Goal: Information Seeking & Learning: Learn about a topic

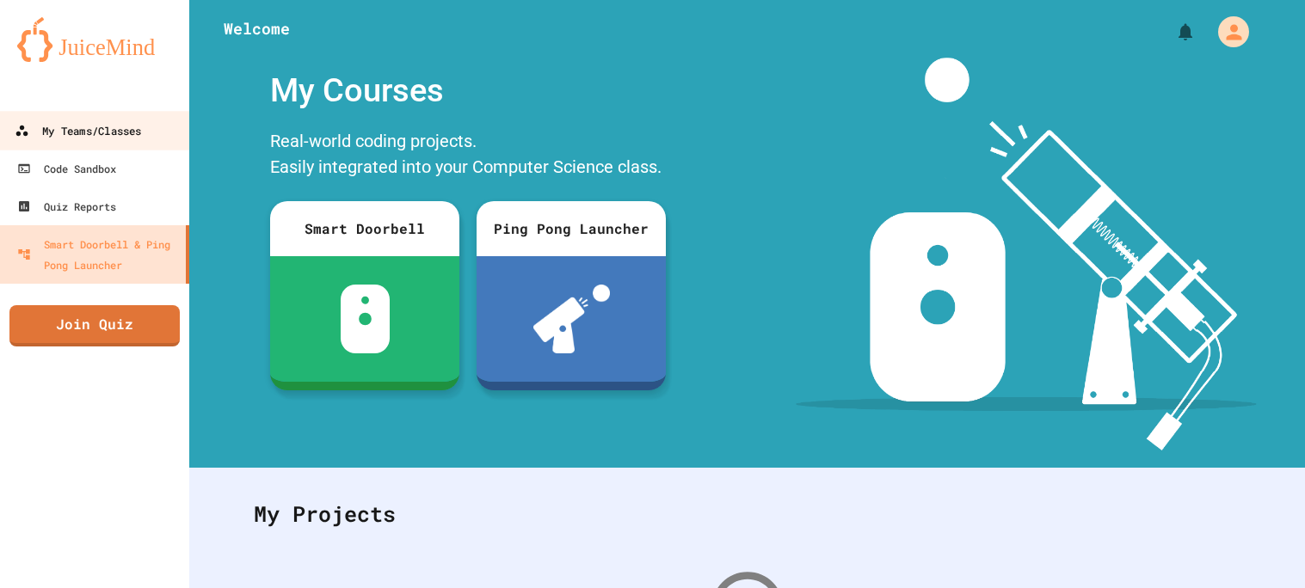
click at [152, 137] on link "My Teams/Classes" at bounding box center [94, 130] width 195 height 39
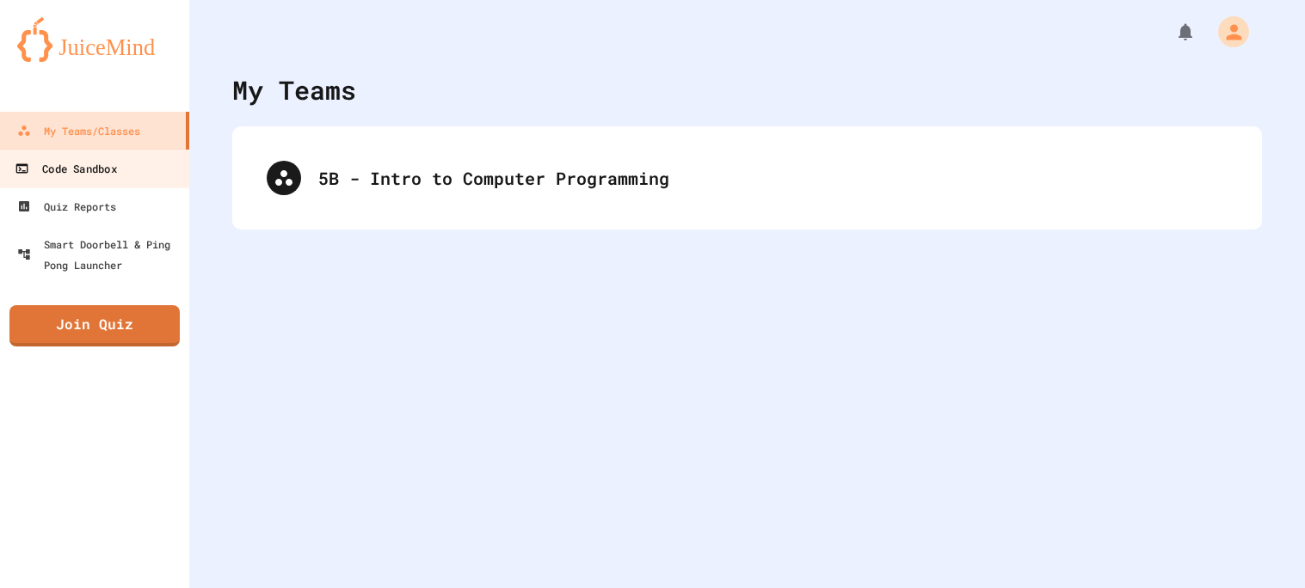
click at [138, 159] on link "Code Sandbox" at bounding box center [94, 168] width 195 height 39
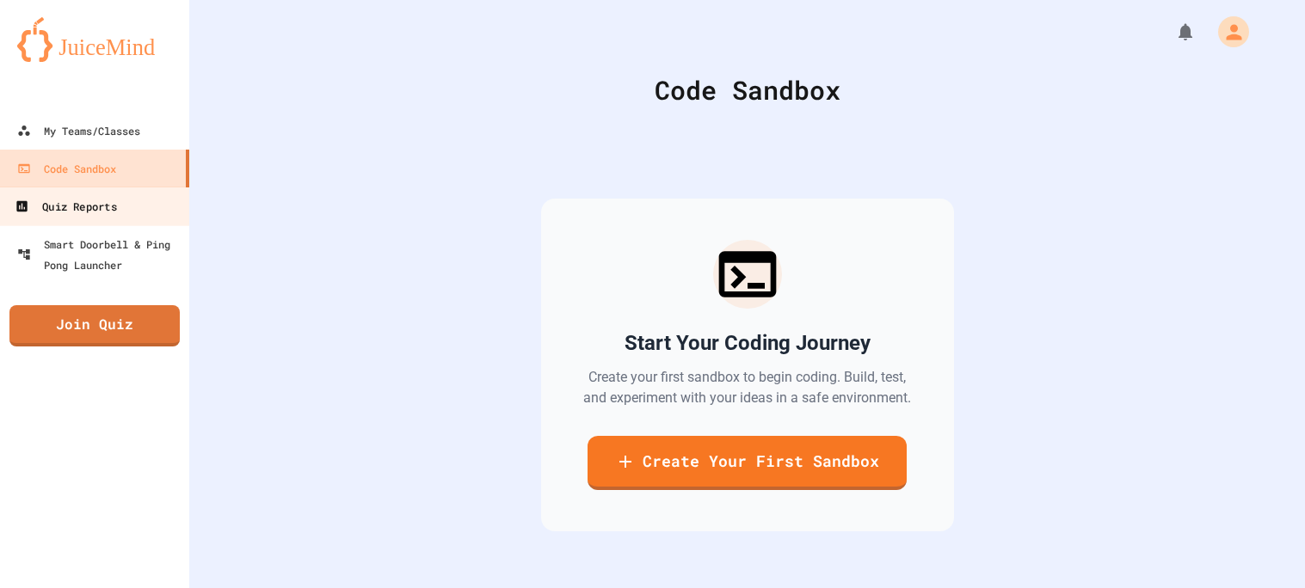
click at [130, 199] on link "Quiz Reports" at bounding box center [94, 206] width 195 height 39
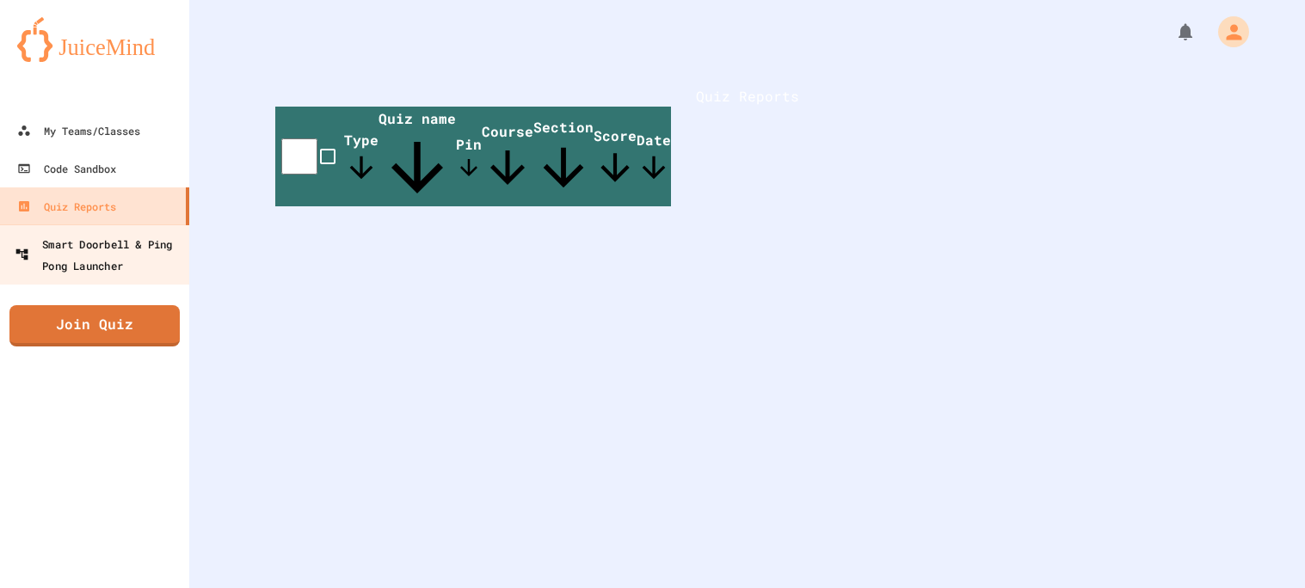
click at [142, 247] on div "Smart Doorbell & Ping Pong Launcher" at bounding box center [100, 254] width 170 height 42
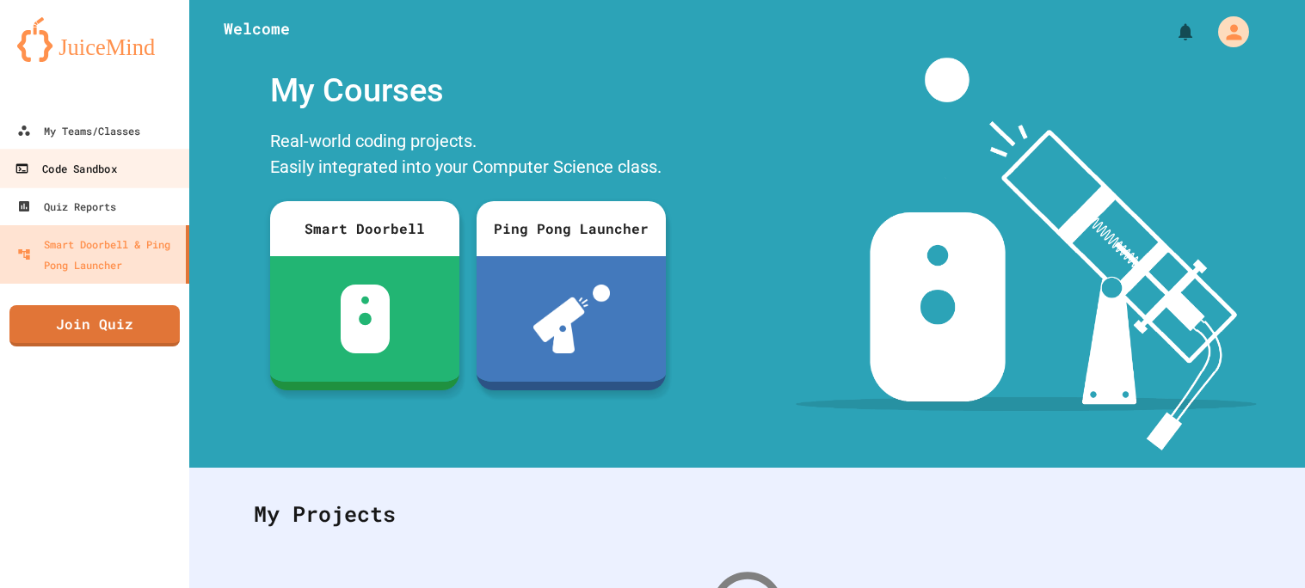
click at [152, 157] on link "Code Sandbox" at bounding box center [94, 168] width 195 height 39
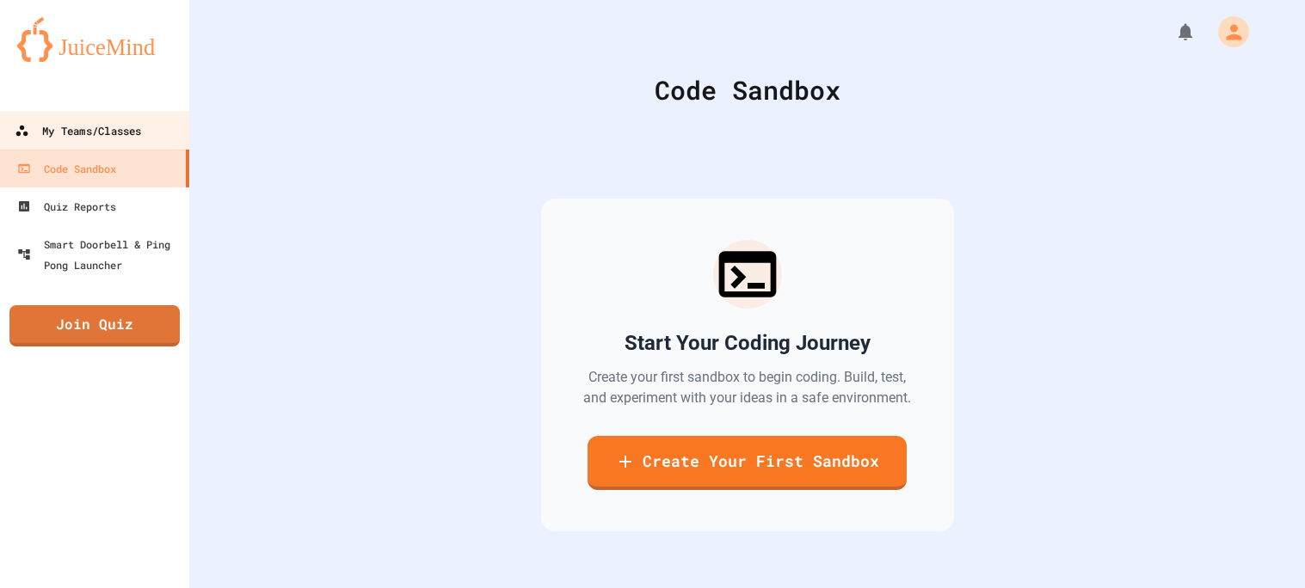
click at [156, 129] on link "My Teams/Classes" at bounding box center [94, 130] width 195 height 39
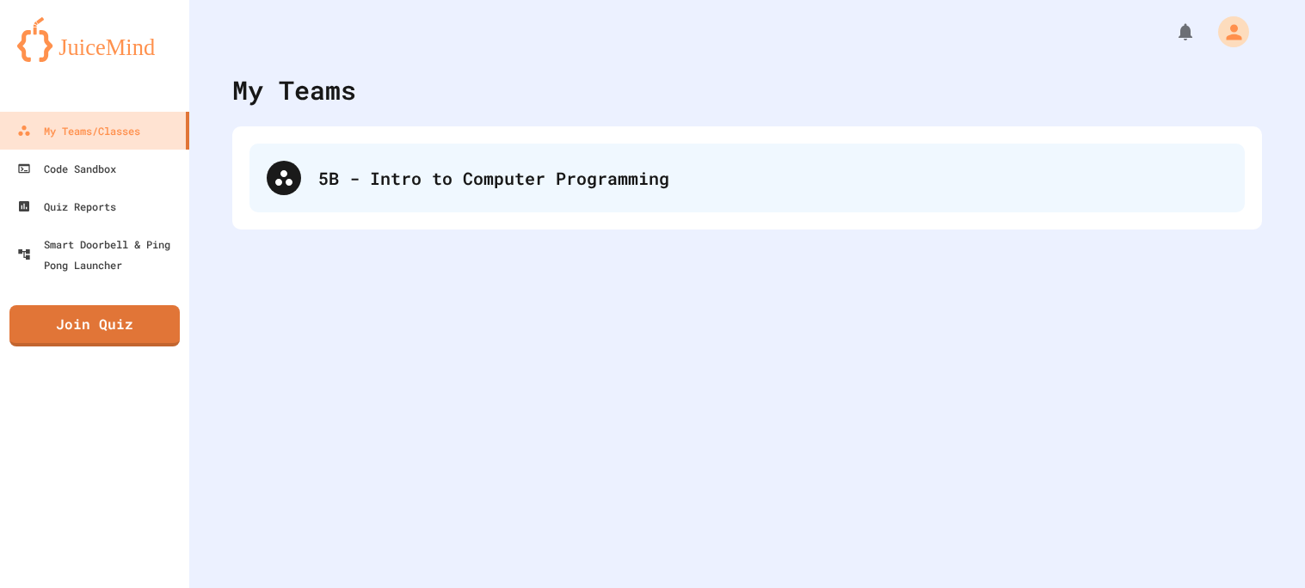
click at [616, 186] on div "5B - Intro to Computer Programming" at bounding box center [772, 178] width 909 height 26
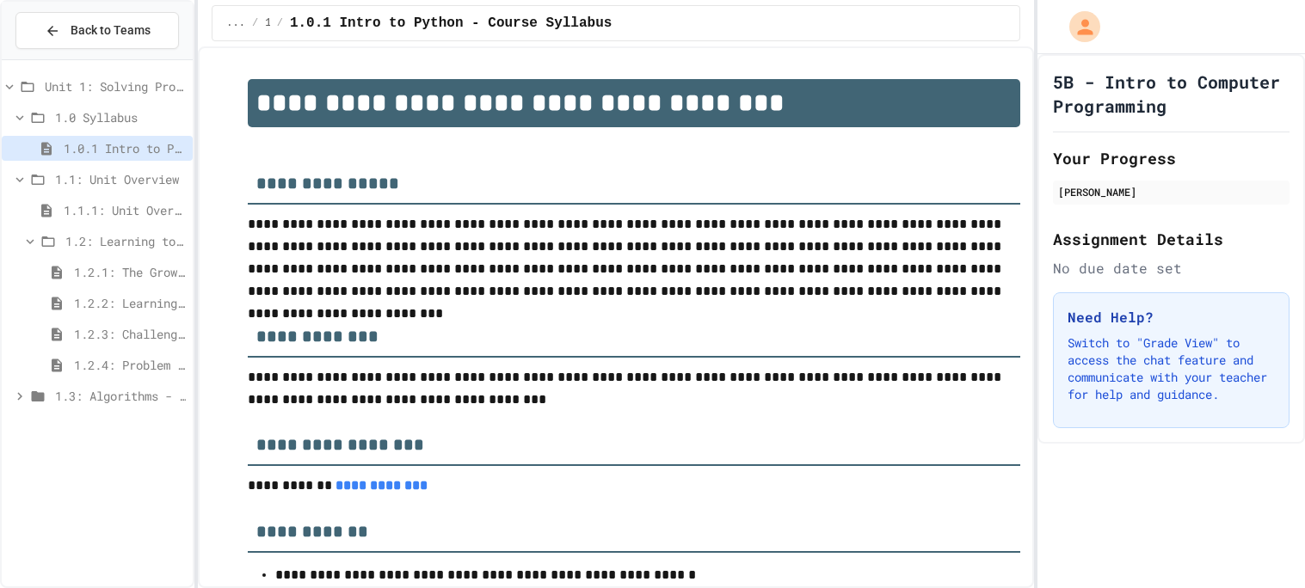
click at [159, 330] on span "1.2.3: Challenge Problem - The Bridge" at bounding box center [130, 334] width 112 height 18
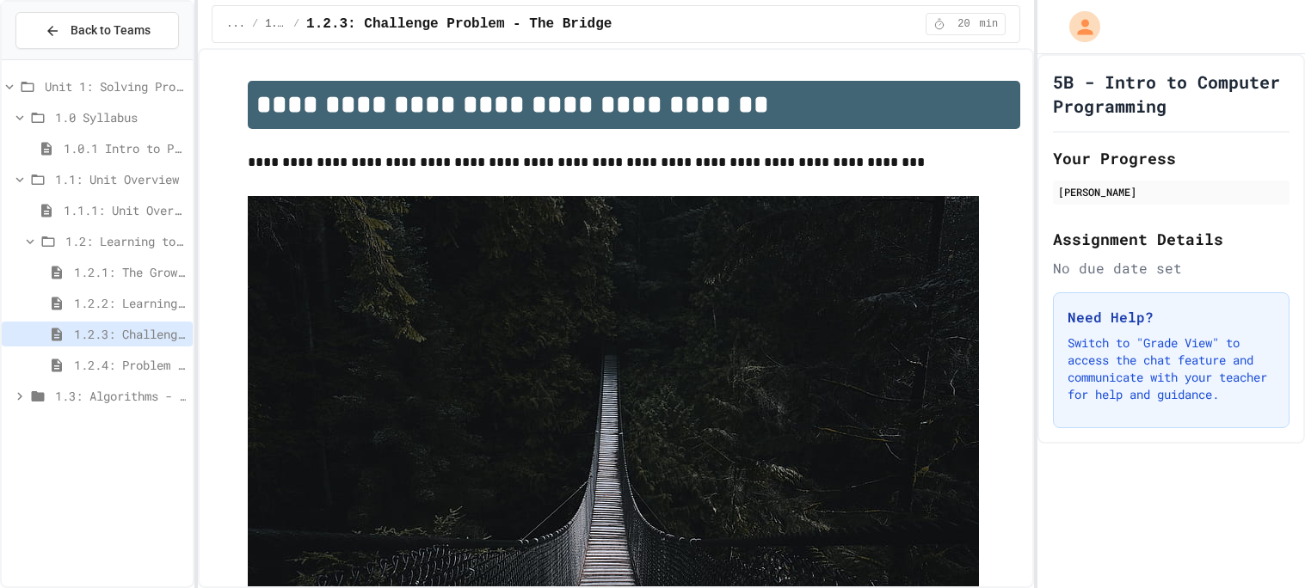
click at [148, 274] on span "1.2.1: The Growth Mindset" at bounding box center [130, 272] width 112 height 18
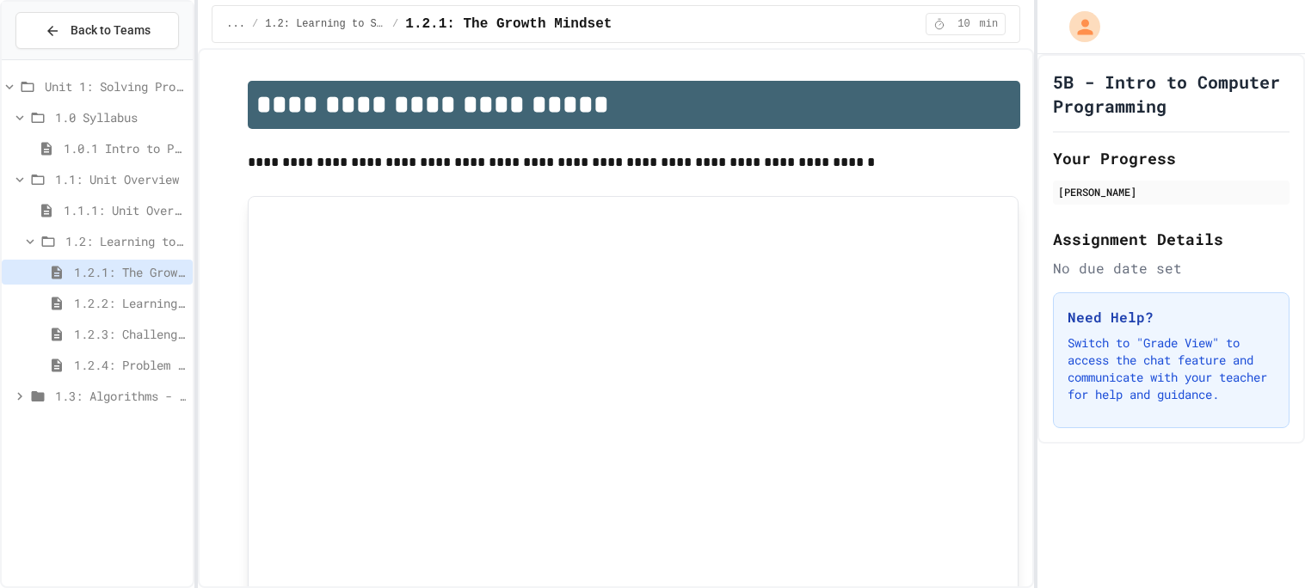
click at [158, 95] on span "Unit 1: Solving Problems in Computer Science" at bounding box center [115, 86] width 141 height 18
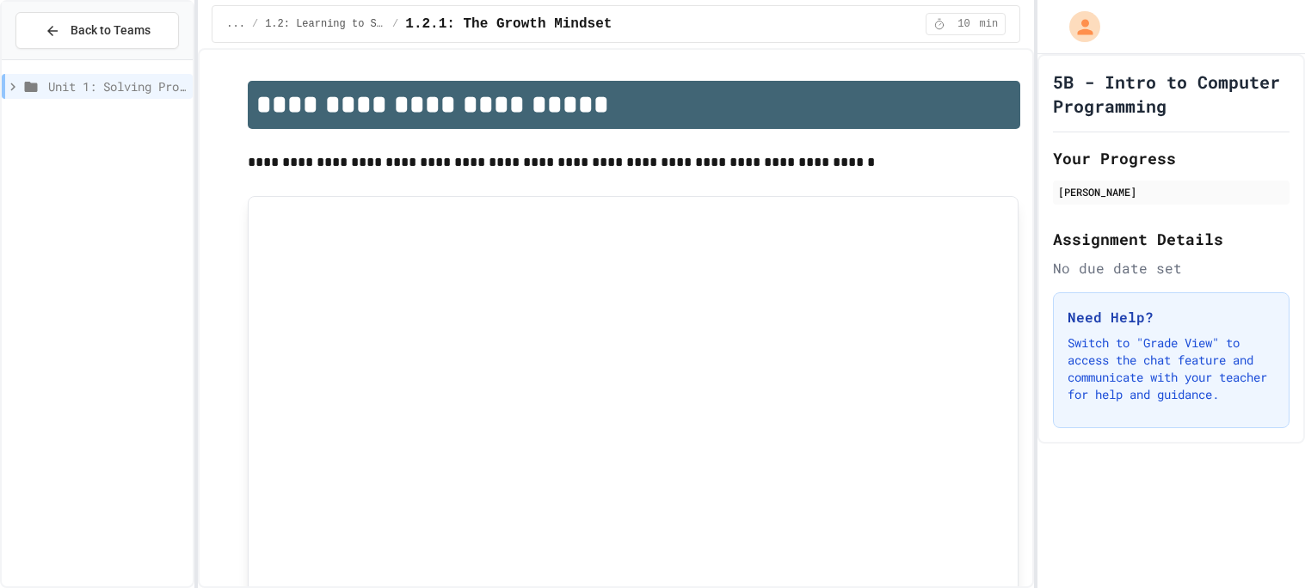
click at [145, 90] on span "Unit 1: Solving Problems in Computer Science" at bounding box center [117, 86] width 138 height 18
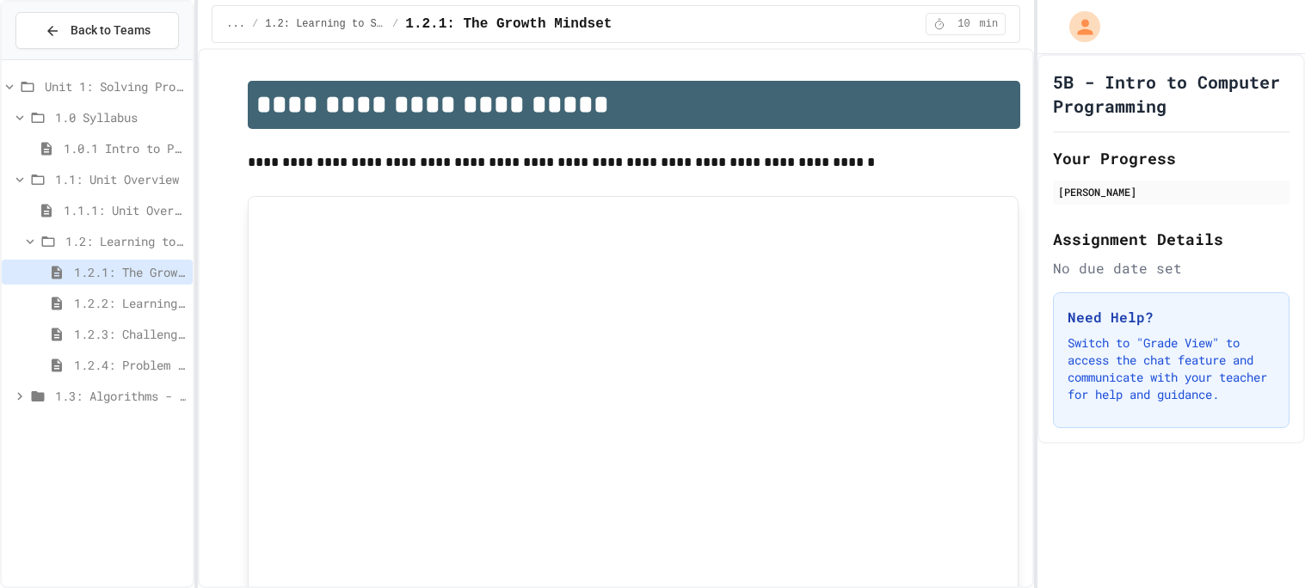
click at [134, 117] on span "1.0 Syllabus" at bounding box center [120, 117] width 131 height 18
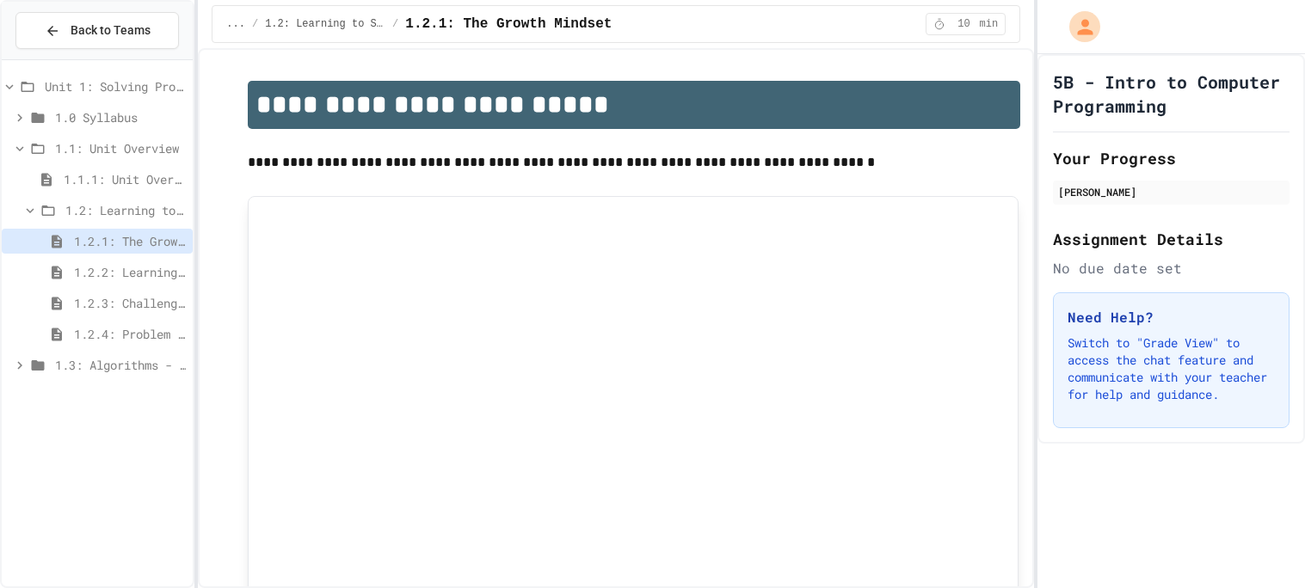
click at [137, 147] on span "1.1: Unit Overview" at bounding box center [120, 148] width 131 height 18
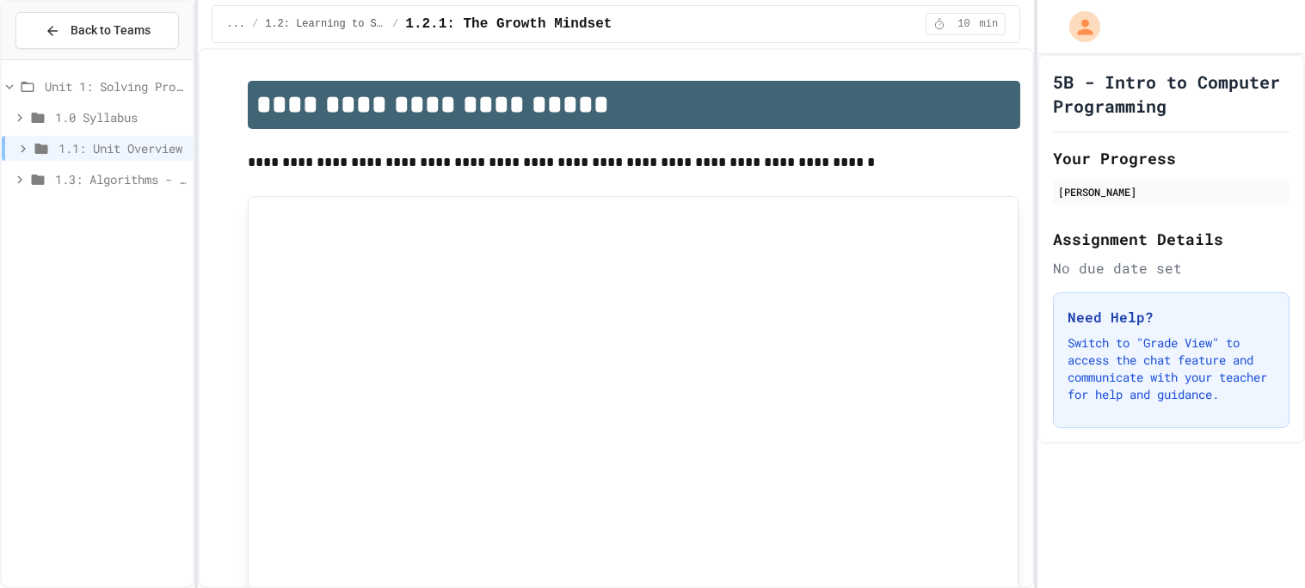
click at [138, 175] on span "1.3: Algorithms - from Pseudocode to Flowcharts" at bounding box center [120, 179] width 131 height 18
click at [144, 187] on span "1.3: Algorithms - from Pseudocode to Flowcharts" at bounding box center [120, 179] width 131 height 18
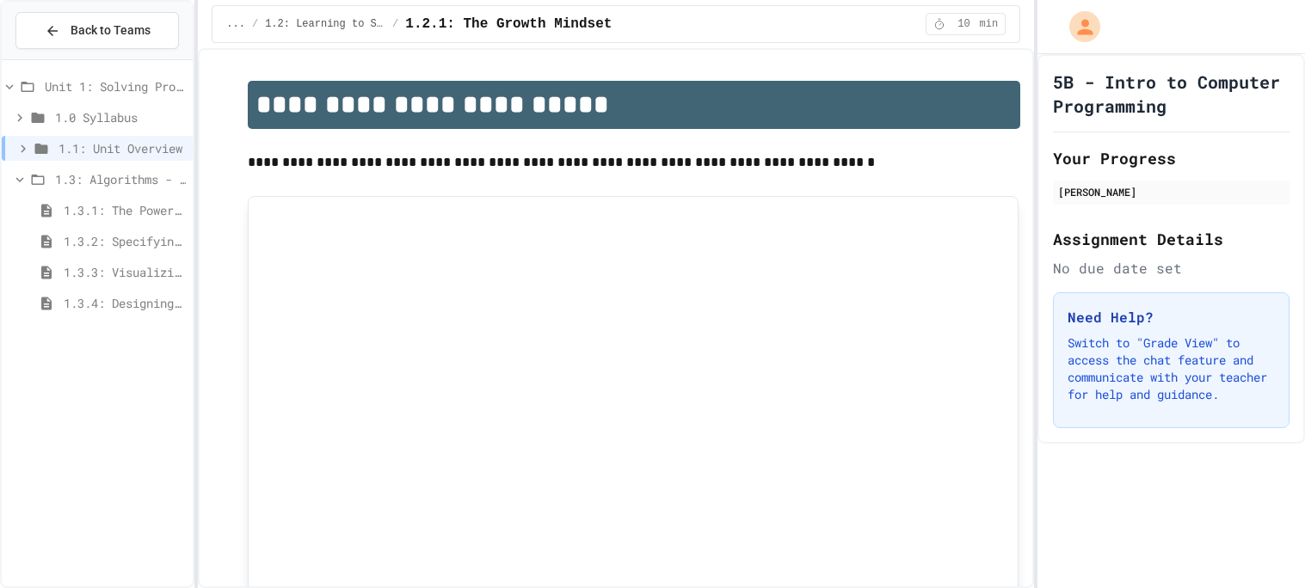
click at [144, 187] on span "1.3: Algorithms - from Pseudocode to Flowcharts" at bounding box center [120, 179] width 131 height 18
click at [169, 182] on span "1.3: Algorithms - from Pseudocode to Flowcharts" at bounding box center [120, 179] width 131 height 18
click at [146, 219] on div "1.3.1: The Power of Algorithms" at bounding box center [97, 210] width 191 height 25
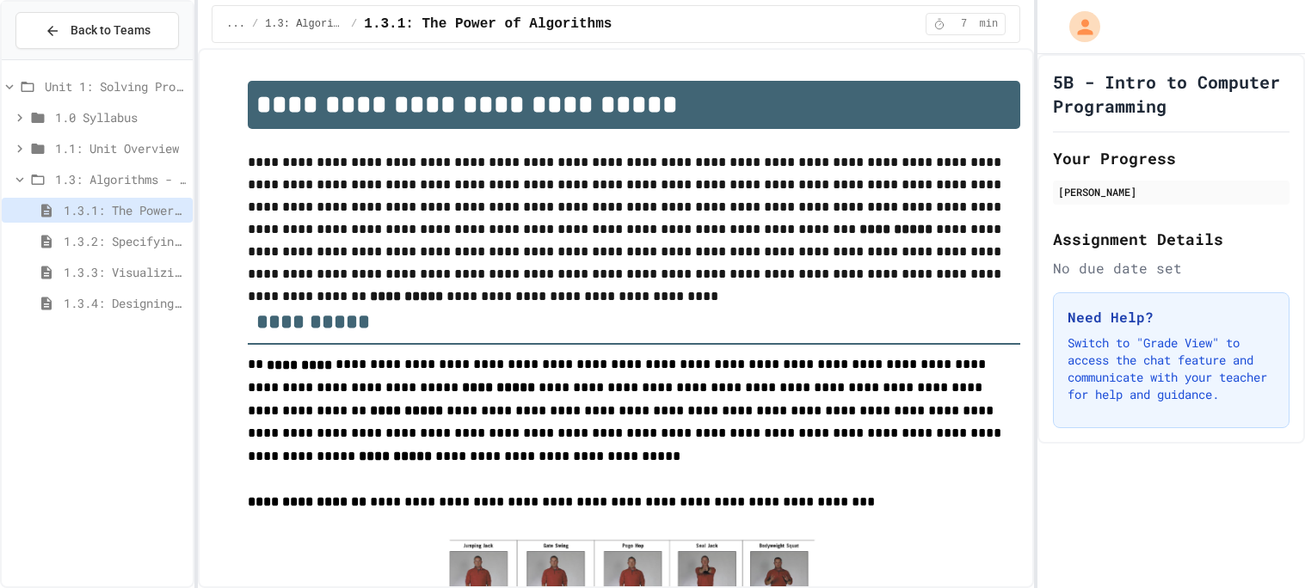
click at [1041, 375] on div "5B - Intro to Computer Programming Your Progress [PERSON_NAME] Assignment Detai…" at bounding box center [1172, 249] width 268 height 390
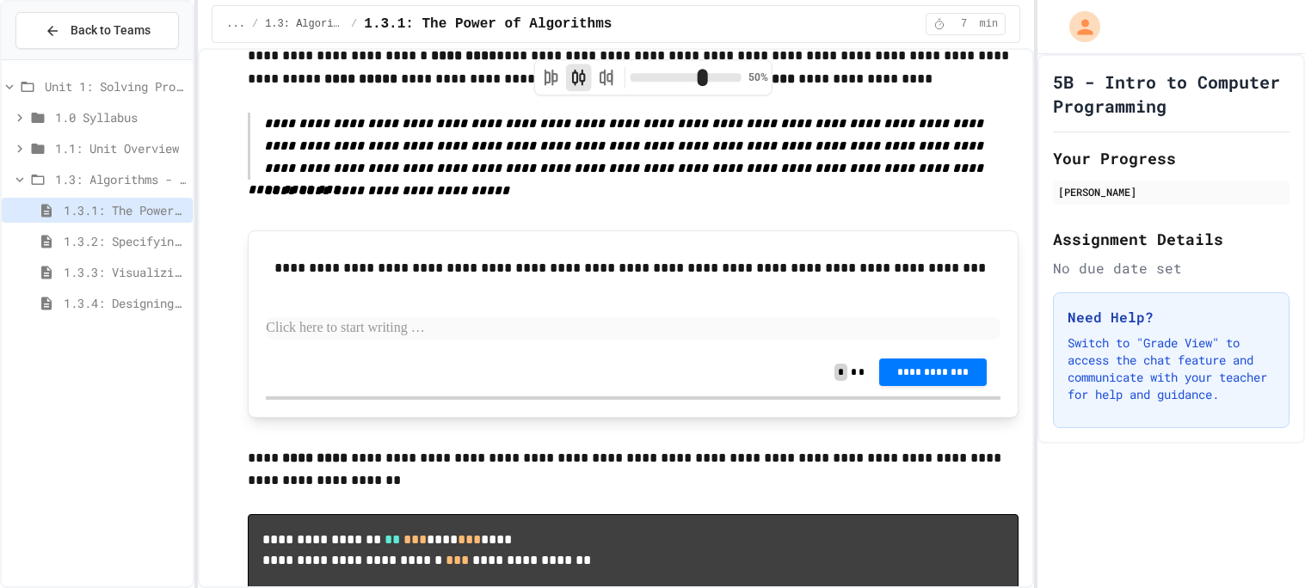
scroll to position [1204, 0]
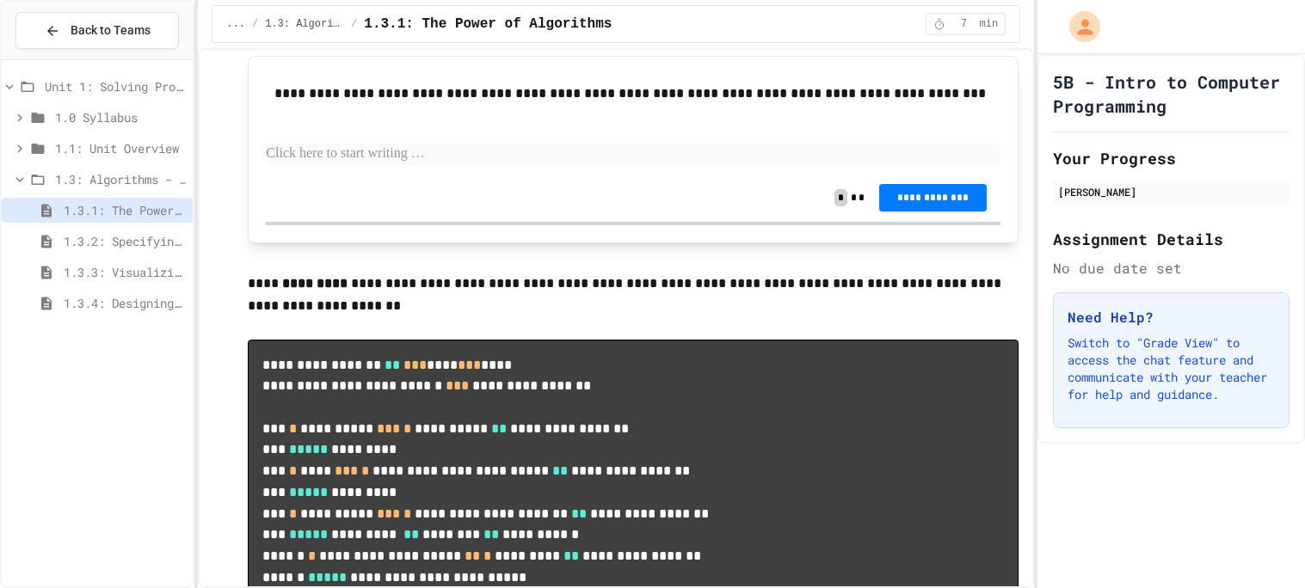
click at [458, 143] on p at bounding box center [633, 154] width 735 height 22
click at [934, 182] on button "**********" at bounding box center [933, 196] width 108 height 28
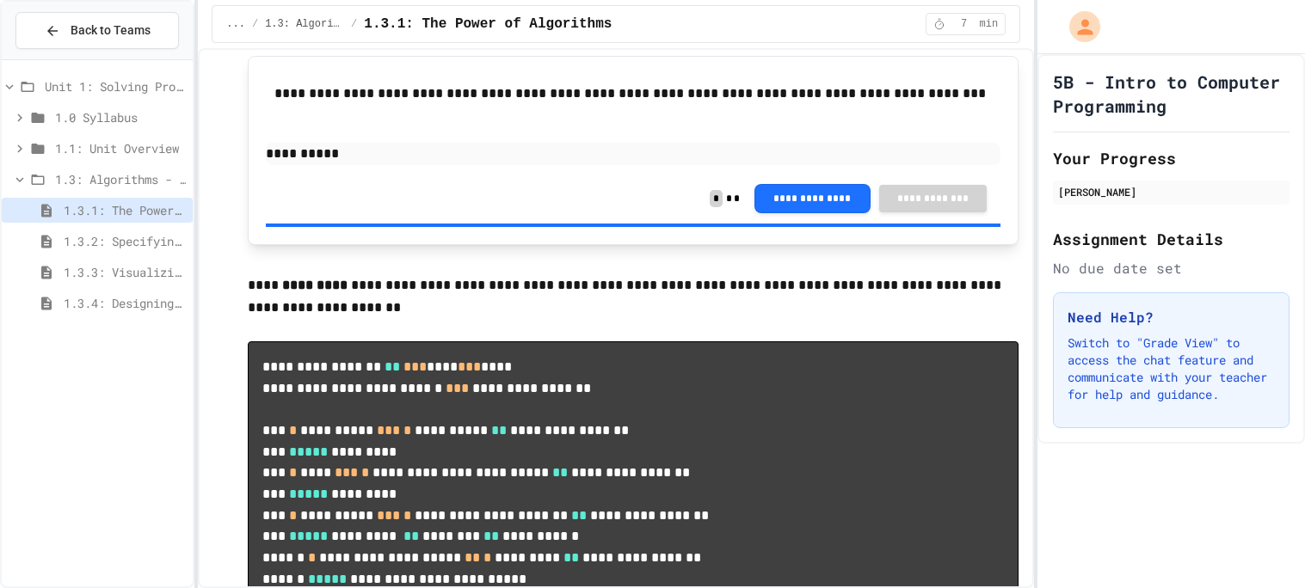
click at [1249, 259] on div "No due date set" at bounding box center [1171, 268] width 237 height 21
click at [1094, 469] on div "5B - Intro to Computer Programming Your Progress [PERSON_NAME] Assignment Detai…" at bounding box center [1172, 321] width 268 height 534
click at [1235, 546] on div "5B - Intro to Computer Programming Your Progress [PERSON_NAME] Assignment Detai…" at bounding box center [1172, 321] width 268 height 534
click at [158, 236] on span "1.3.2: Specifying Ideas with Pseudocode" at bounding box center [125, 241] width 122 height 18
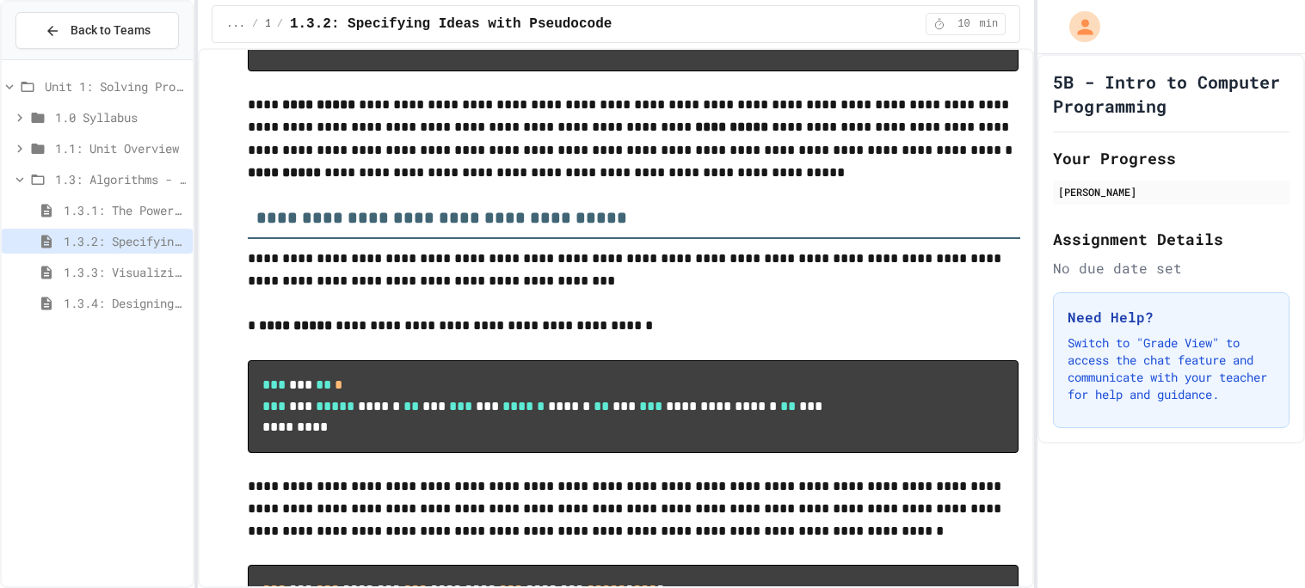
scroll to position [1186, 0]
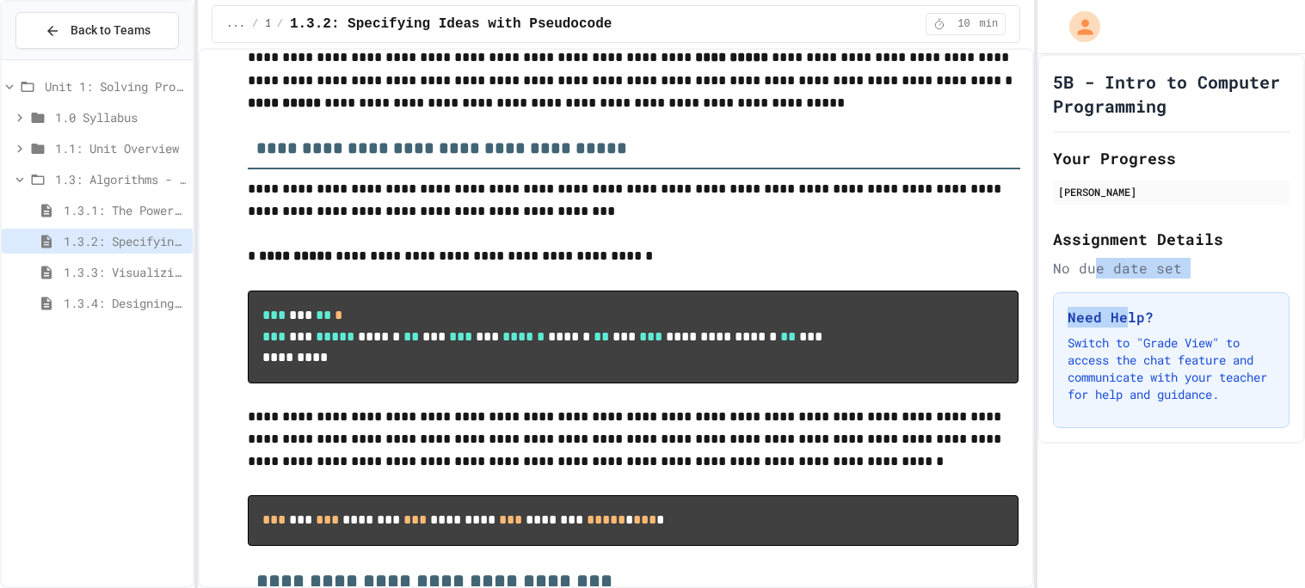
drag, startPoint x: 1030, startPoint y: 105, endPoint x: 1127, endPoint y: 317, distance: 232.9
click at [1127, 317] on div "5B - Intro to Computer Programming Your Progress [PERSON_NAME] Assignment Detai…" at bounding box center [1172, 249] width 268 height 390
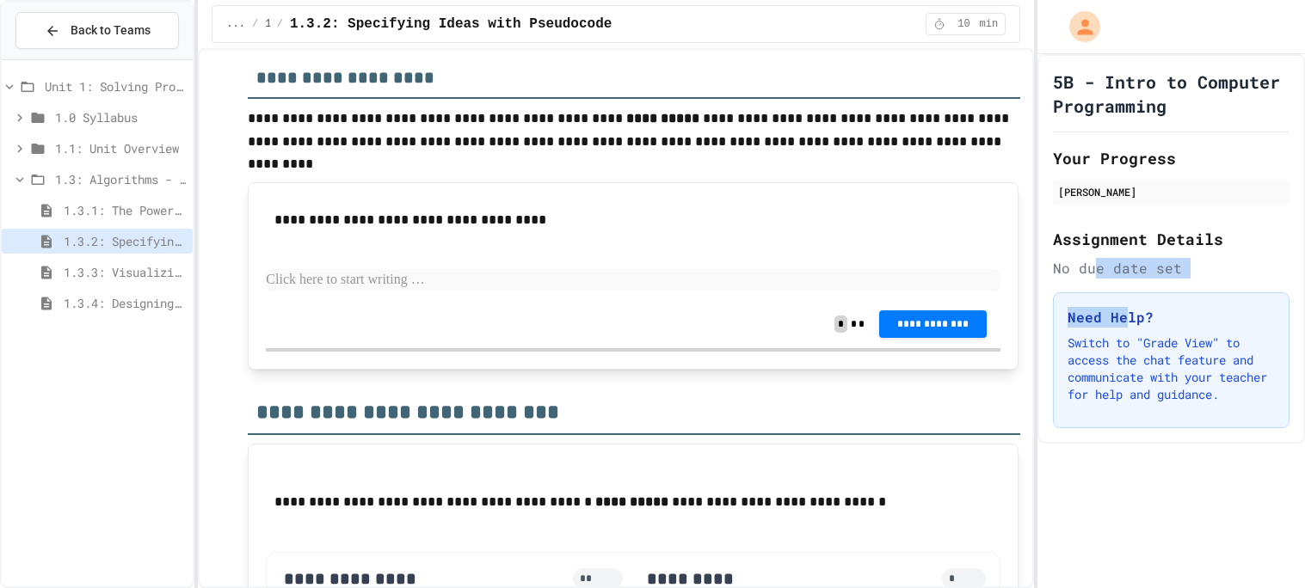
scroll to position [2691, 0]
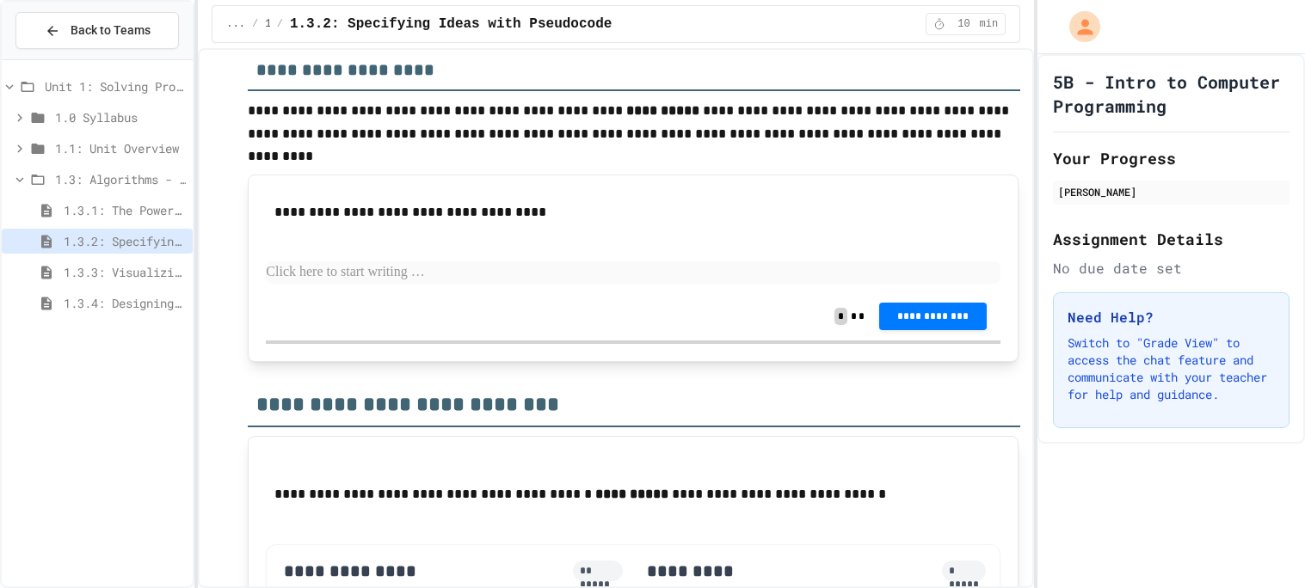
click at [89, 208] on span "1.3.1: The Power of Algorithms" at bounding box center [125, 210] width 122 height 18
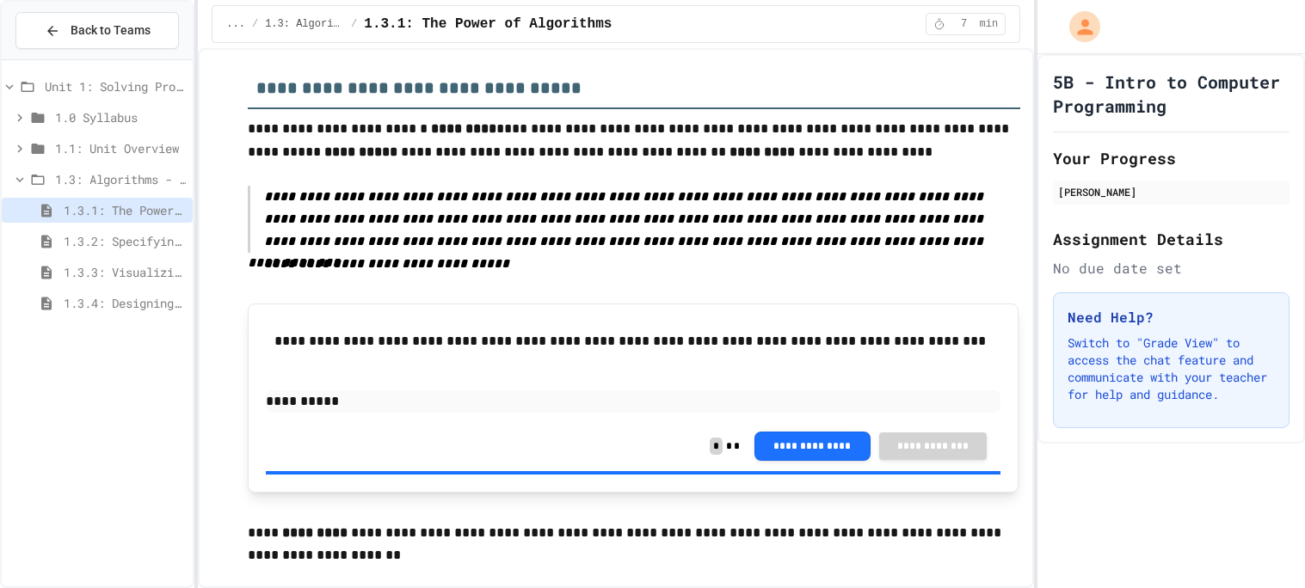
scroll to position [966, 0]
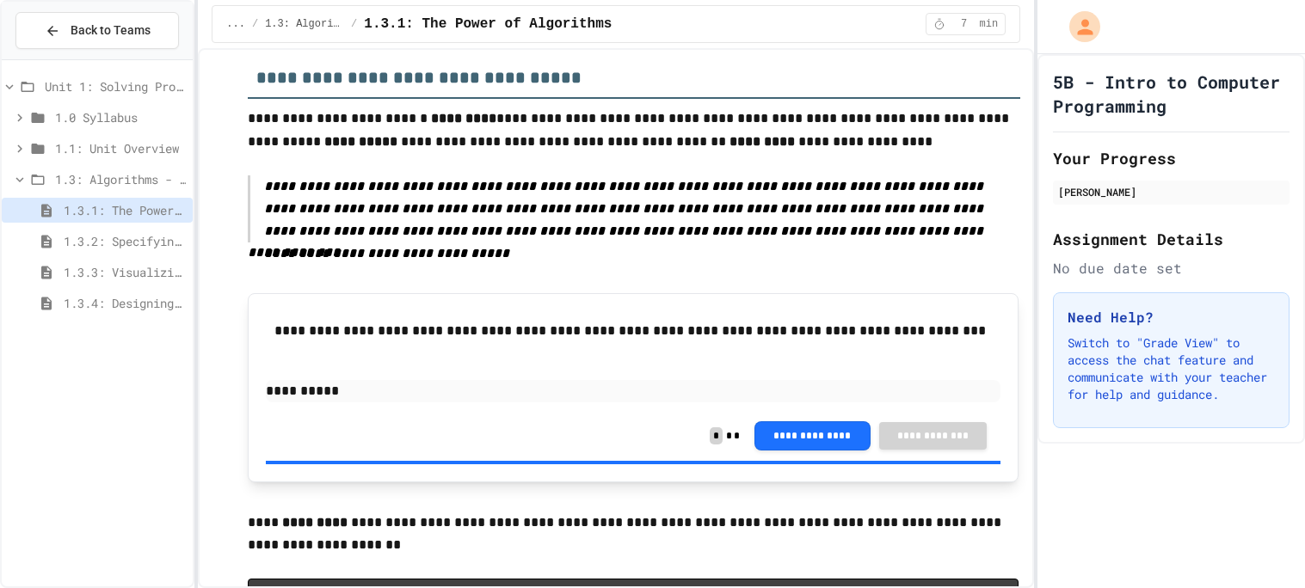
click at [483, 412] on div "**********" at bounding box center [633, 436] width 735 height 50
click at [902, 490] on p at bounding box center [633, 501] width 771 height 22
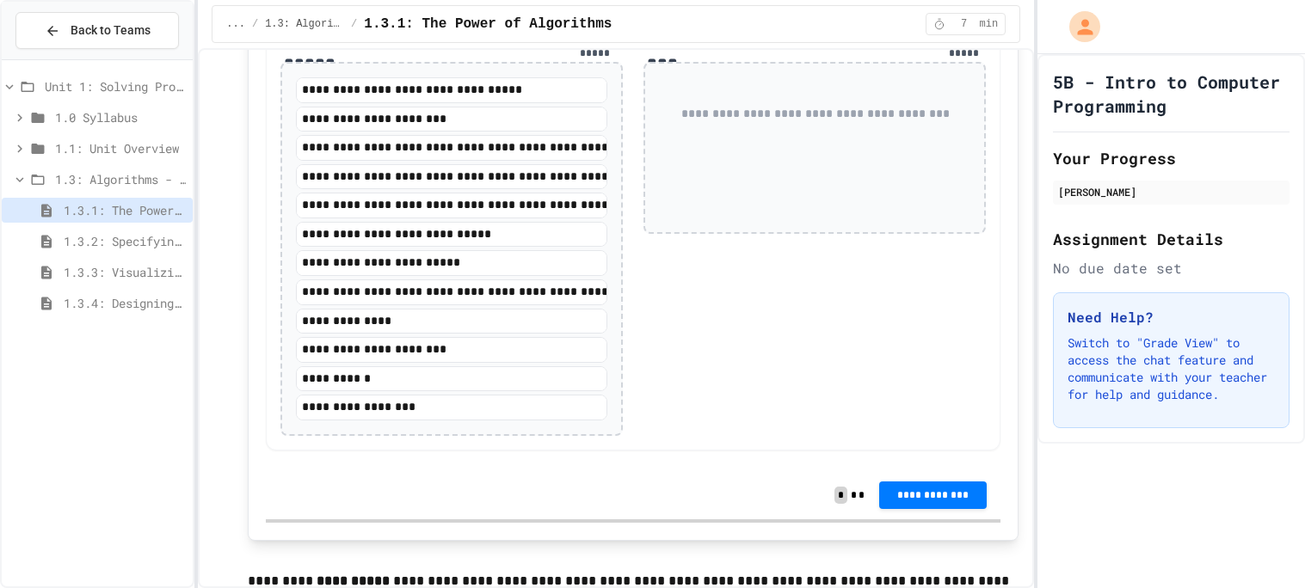
scroll to position [2617, 0]
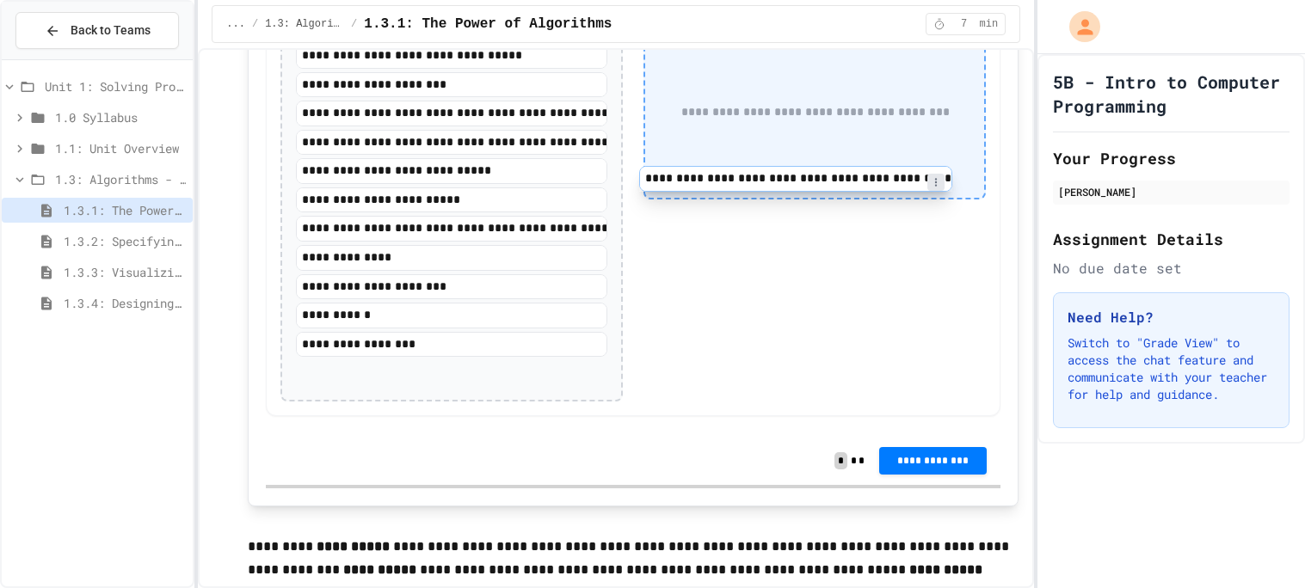
drag, startPoint x: 393, startPoint y: 158, endPoint x: 815, endPoint y: 151, distance: 421.6
click at [815, 151] on div "**********" at bounding box center [633, 197] width 735 height 438
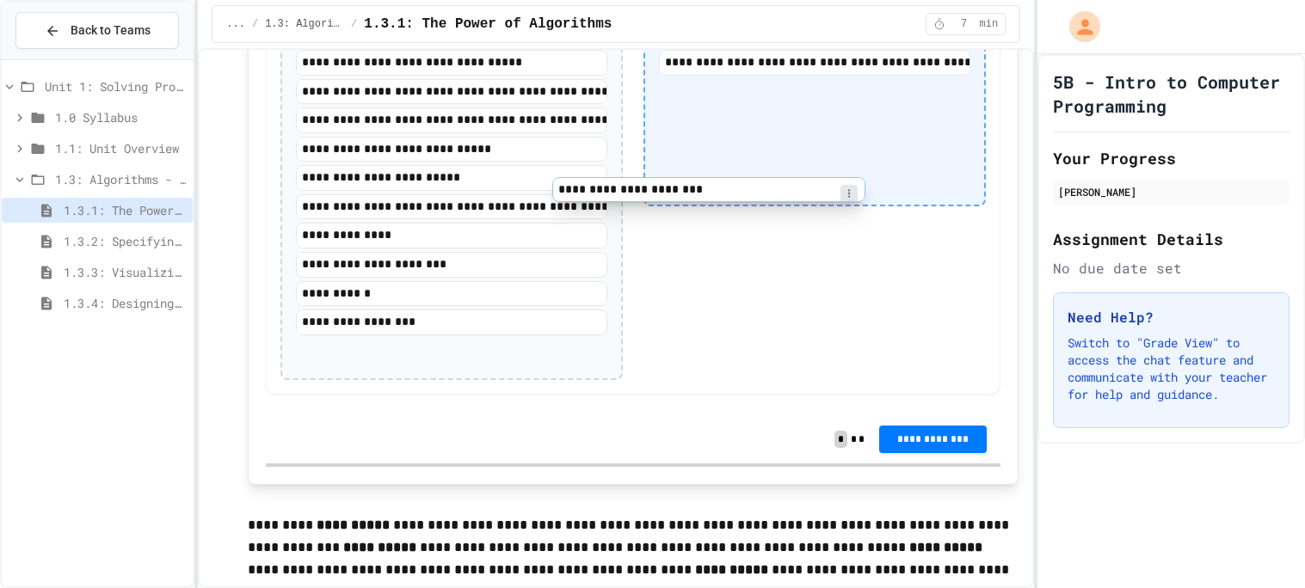
drag, startPoint x: 446, startPoint y: 152, endPoint x: 719, endPoint y: 206, distance: 278.7
click at [719, 206] on div "**********" at bounding box center [633, 190] width 735 height 410
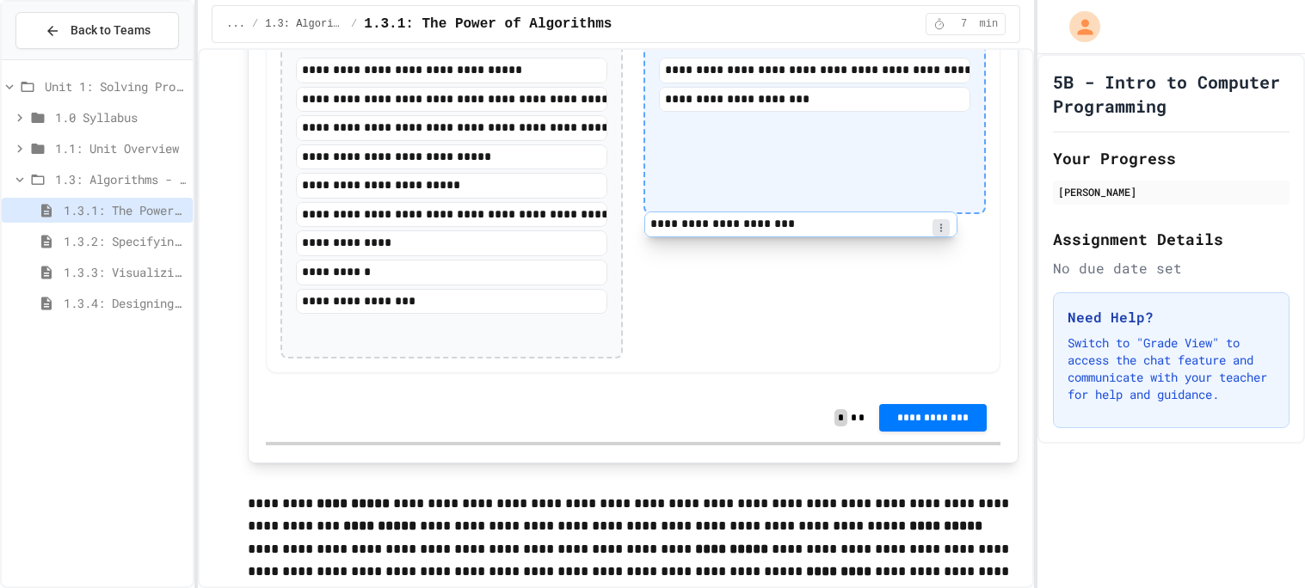
drag, startPoint x: 426, startPoint y: 324, endPoint x: 800, endPoint y: 219, distance: 388.7
click at [800, 219] on div "**********" at bounding box center [633, 183] width 735 height 380
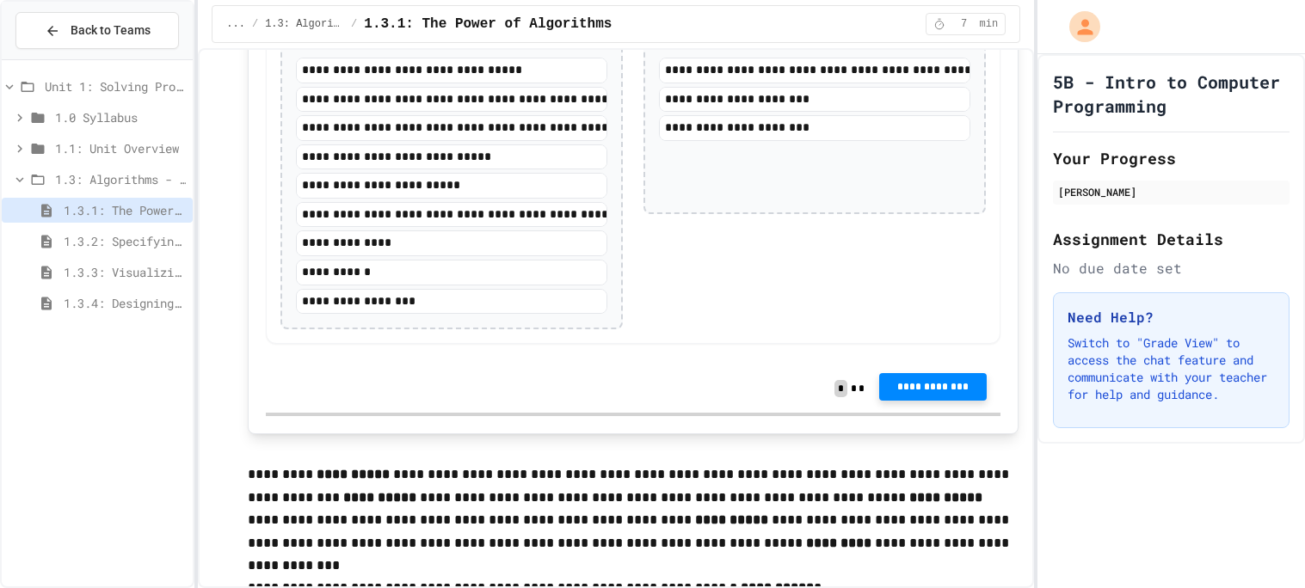
click at [916, 394] on span "**********" at bounding box center [933, 387] width 81 height 14
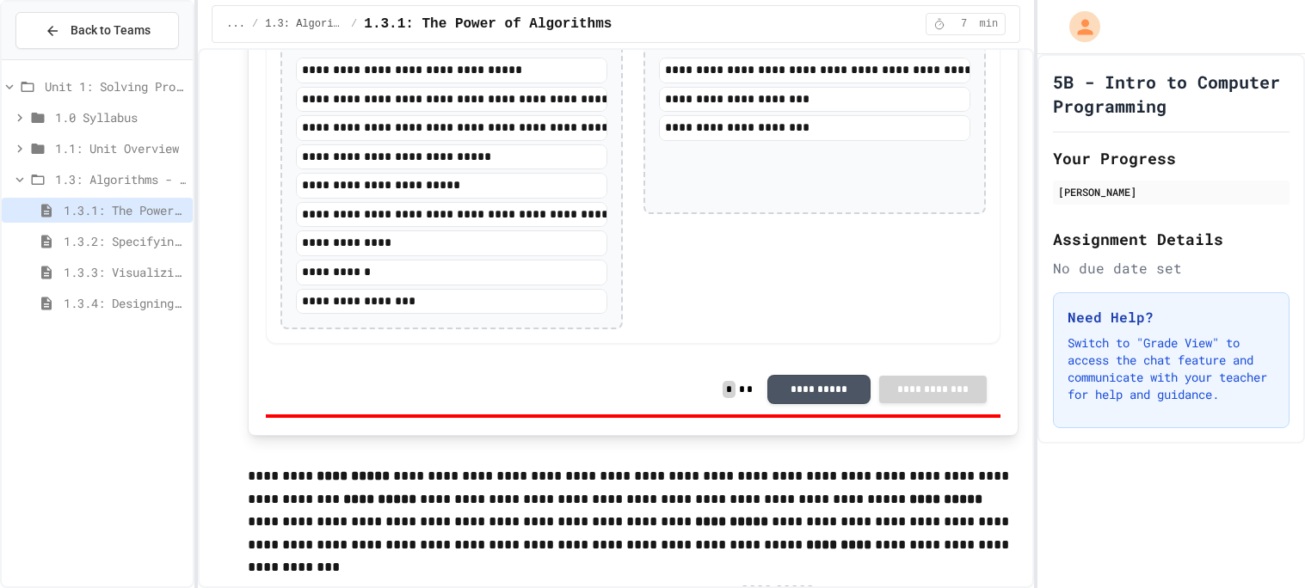
click at [1085, 535] on div "5B - Intro to Computer Programming Your Progress [PERSON_NAME] Assignment Detai…" at bounding box center [1172, 321] width 268 height 534
click at [990, 539] on p "**********" at bounding box center [634, 510] width 773 height 91
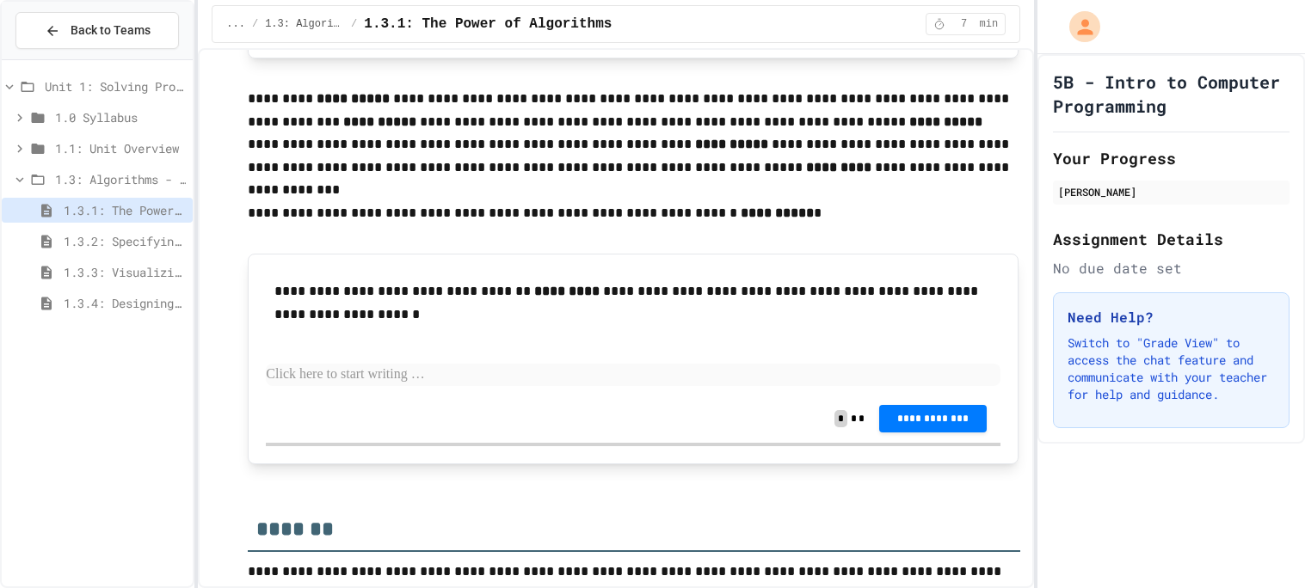
scroll to position [3015, 0]
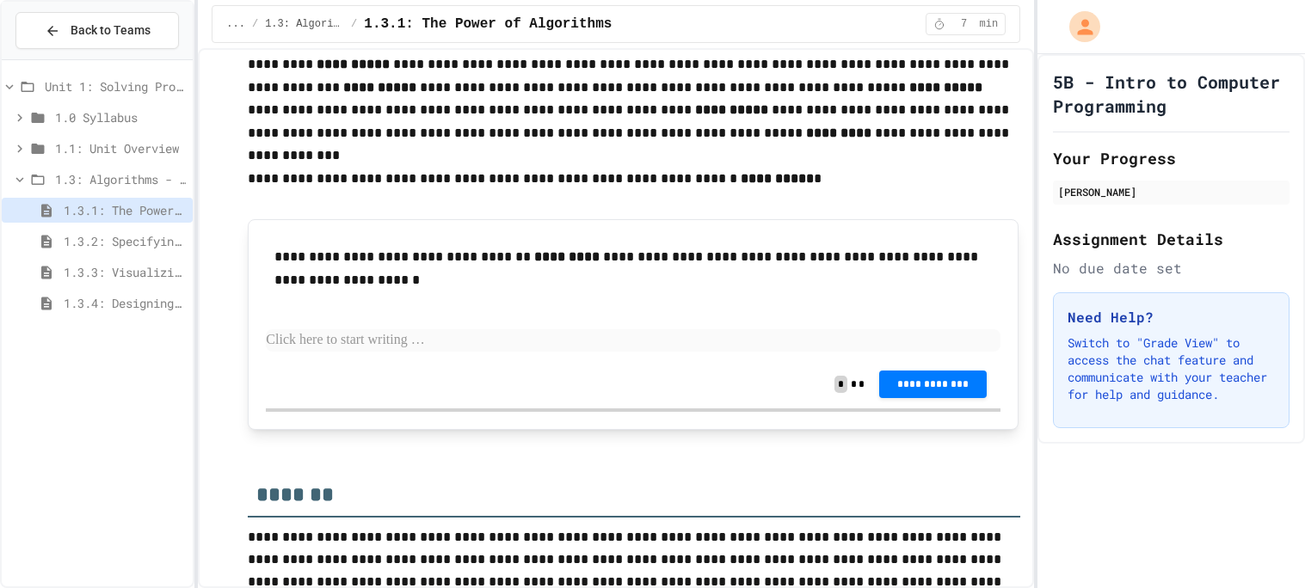
click at [546, 352] on p at bounding box center [633, 340] width 735 height 22
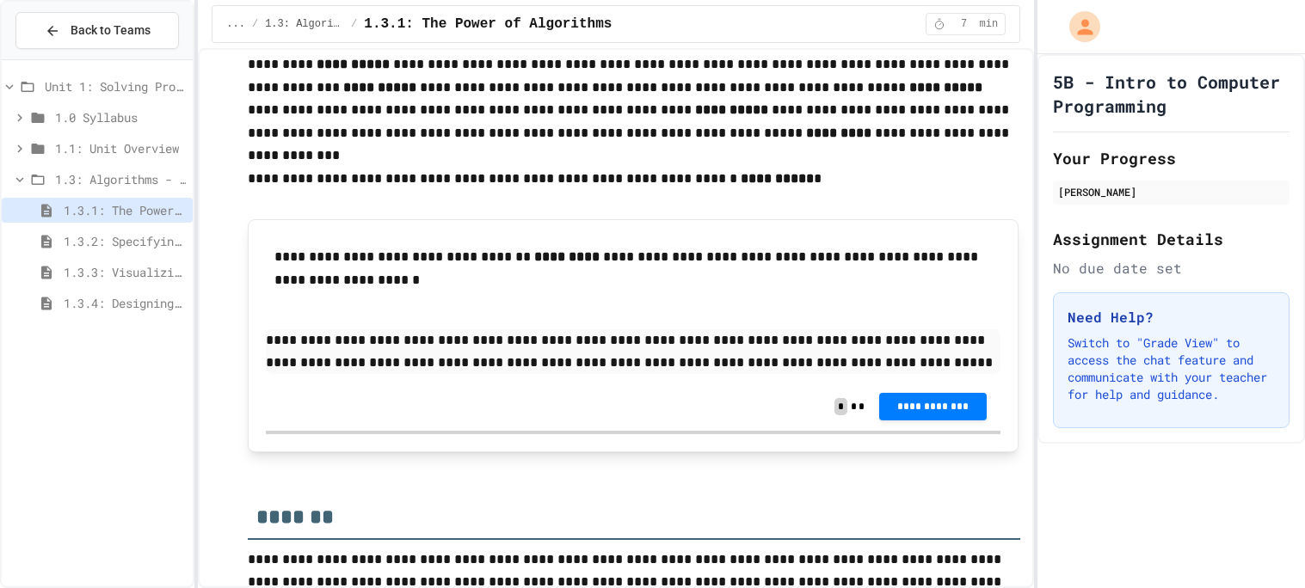
click at [959, 413] on span "**********" at bounding box center [933, 406] width 81 height 14
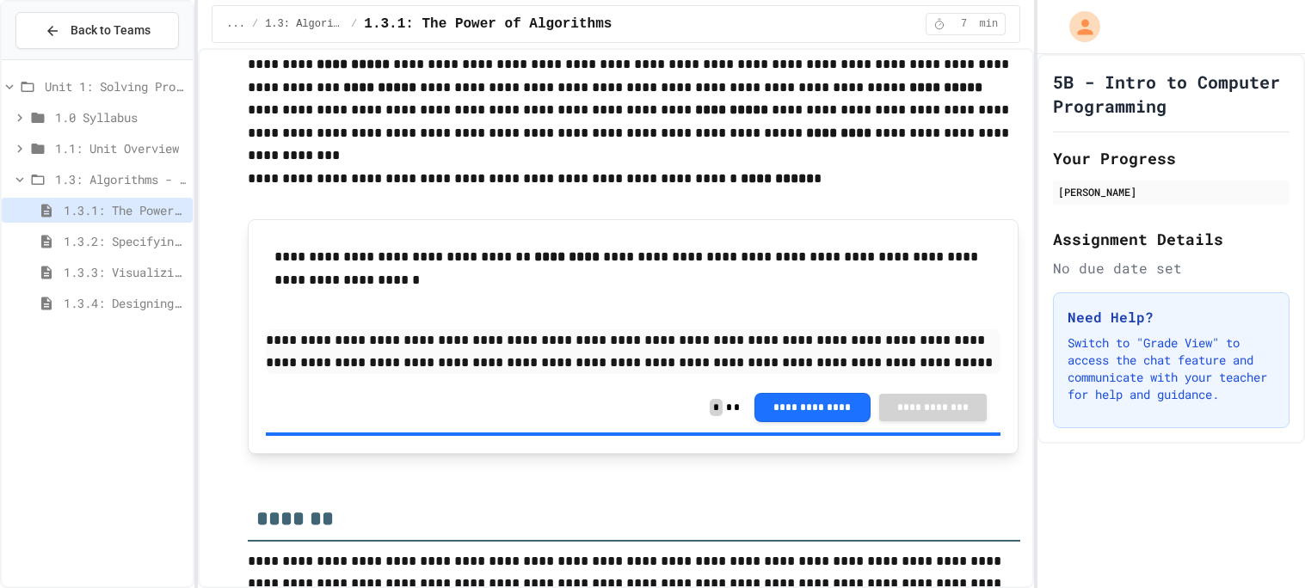
click at [1119, 482] on div "5B - Intro to Computer Programming Your Progress [PERSON_NAME] Assignment Detai…" at bounding box center [1172, 321] width 268 height 534
click at [1119, 485] on div "5B - Intro to Computer Programming Your Progress [PERSON_NAME] Assignment Detai…" at bounding box center [1172, 321] width 268 height 534
click at [940, 483] on p at bounding box center [633, 472] width 771 height 22
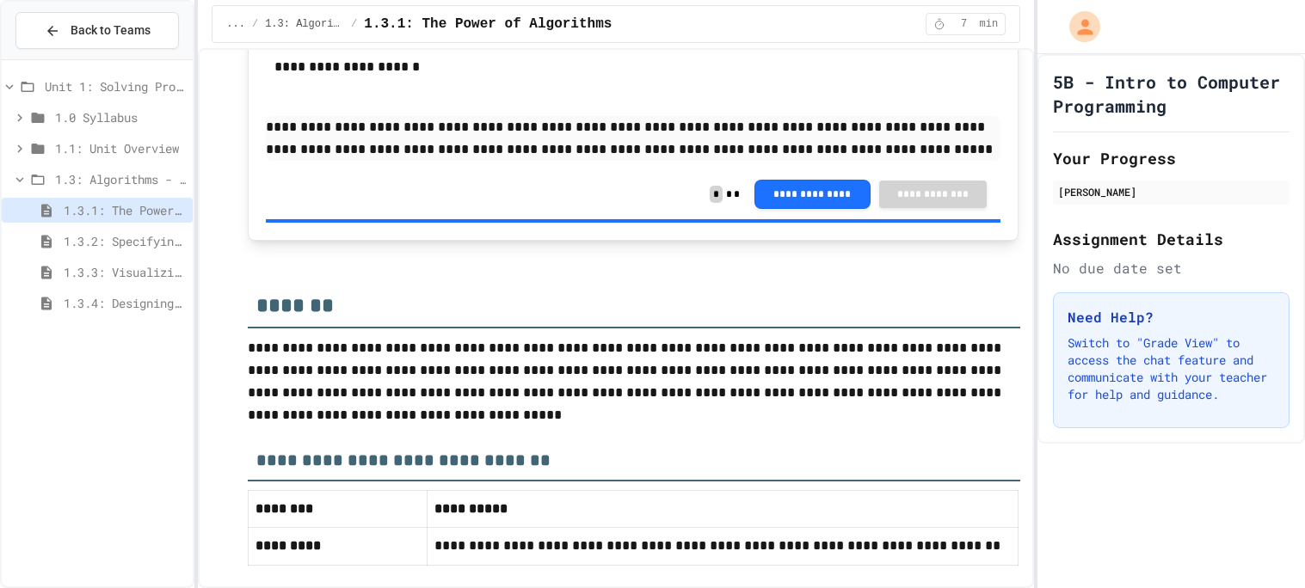
scroll to position [3312, 0]
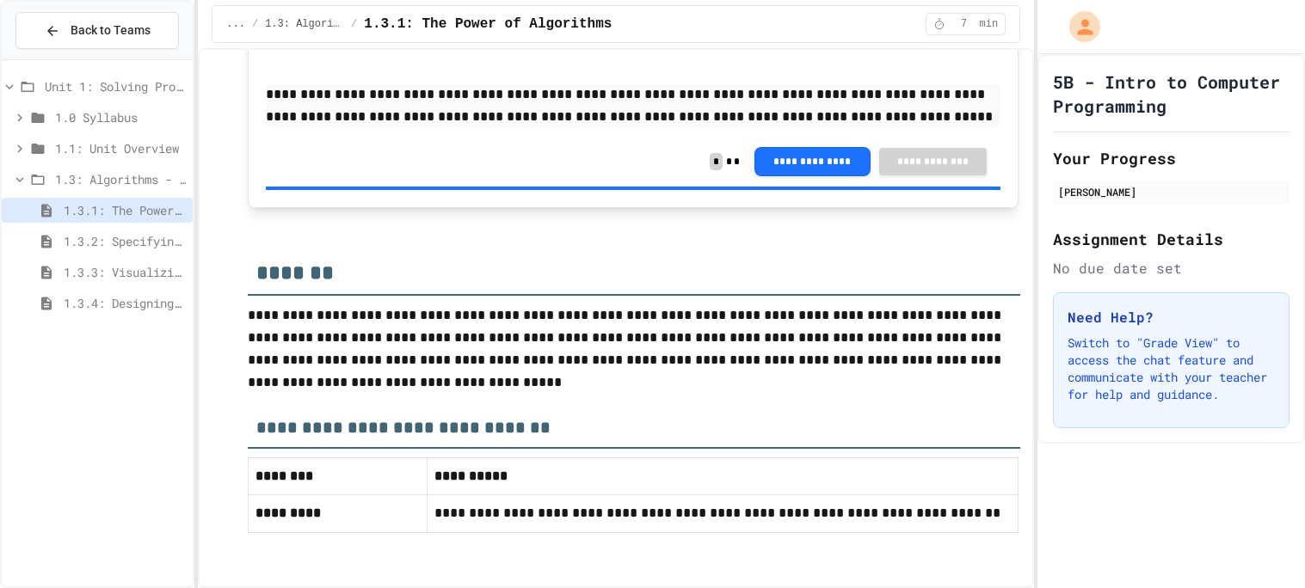
click at [171, 244] on span "1.3.2: Specifying Ideas with Pseudocode" at bounding box center [125, 241] width 122 height 18
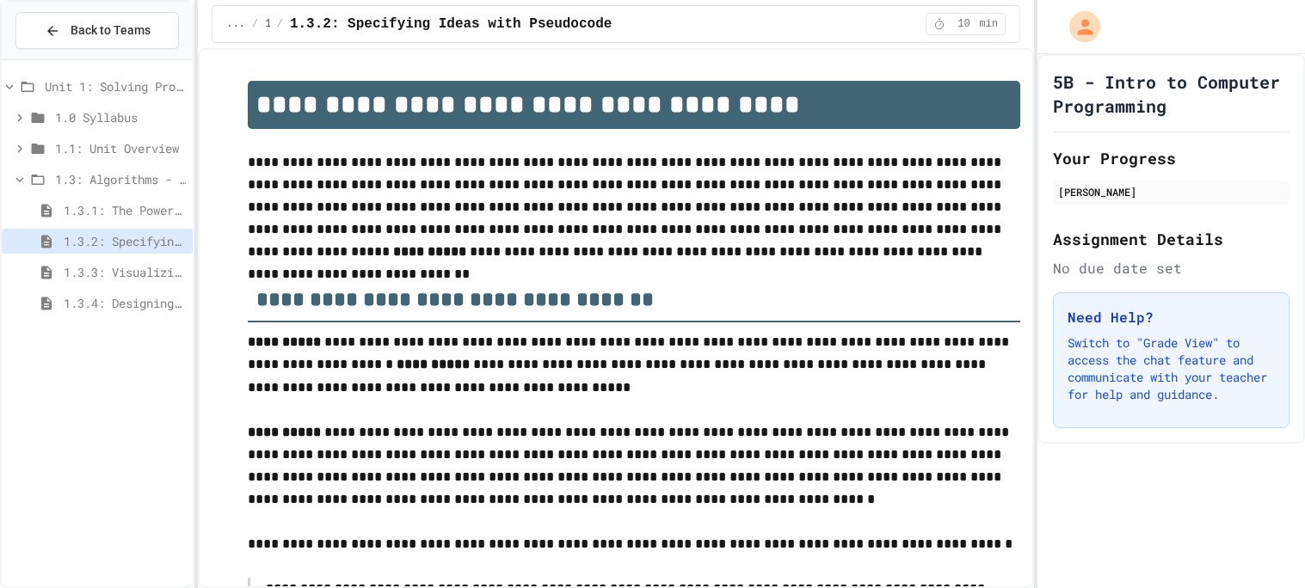
click at [141, 213] on span "1.3.1: The Power of Algorithms" at bounding box center [125, 210] width 122 height 18
